Goal: Information Seeking & Learning: Learn about a topic

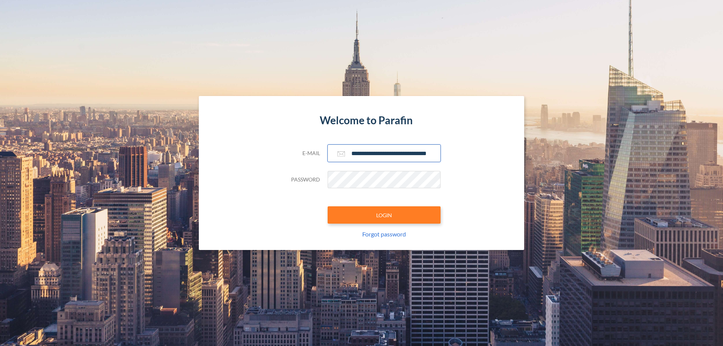
type input "**********"
click at [384, 215] on button "LOGIN" at bounding box center [384, 214] width 113 height 17
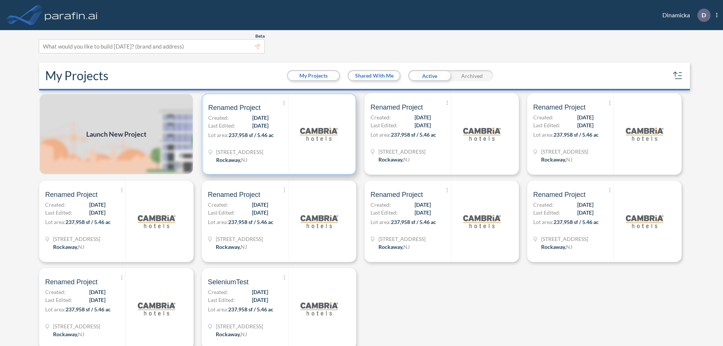
scroll to position [2, 0]
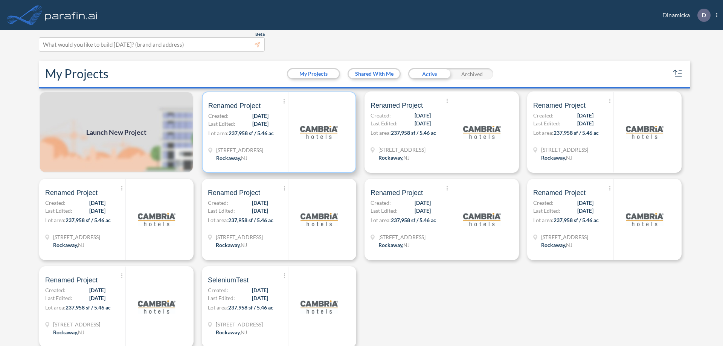
click at [278, 132] on p "Lot area: 237,958 sf / 5.46 ac" at bounding box center [248, 134] width 80 height 11
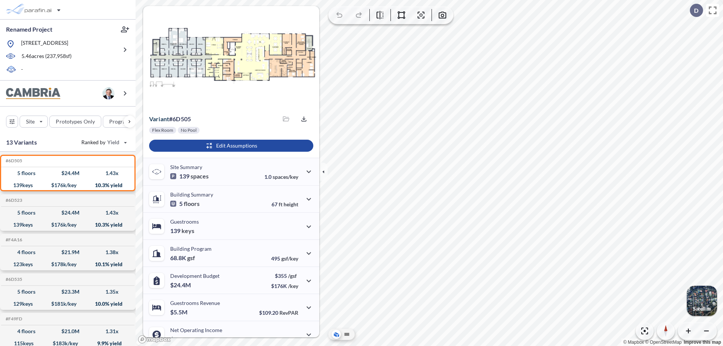
scroll to position [38, 0]
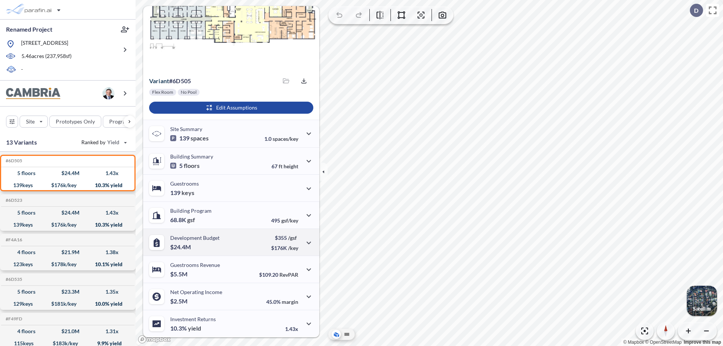
click at [230, 242] on div "Development Budget $24.4M $355 /gsf $176K /key" at bounding box center [231, 242] width 176 height 27
